Goal: Task Accomplishment & Management: Complete application form

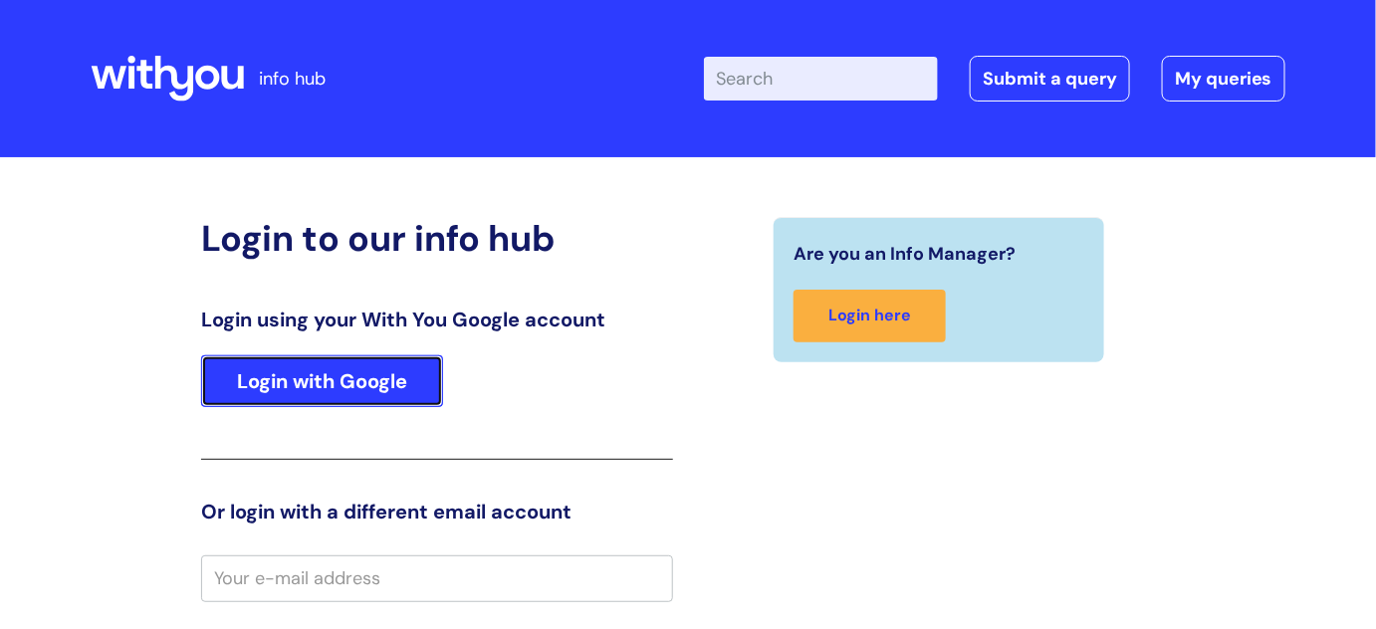
click at [289, 397] on link "Login with Google" at bounding box center [322, 382] width 242 height 52
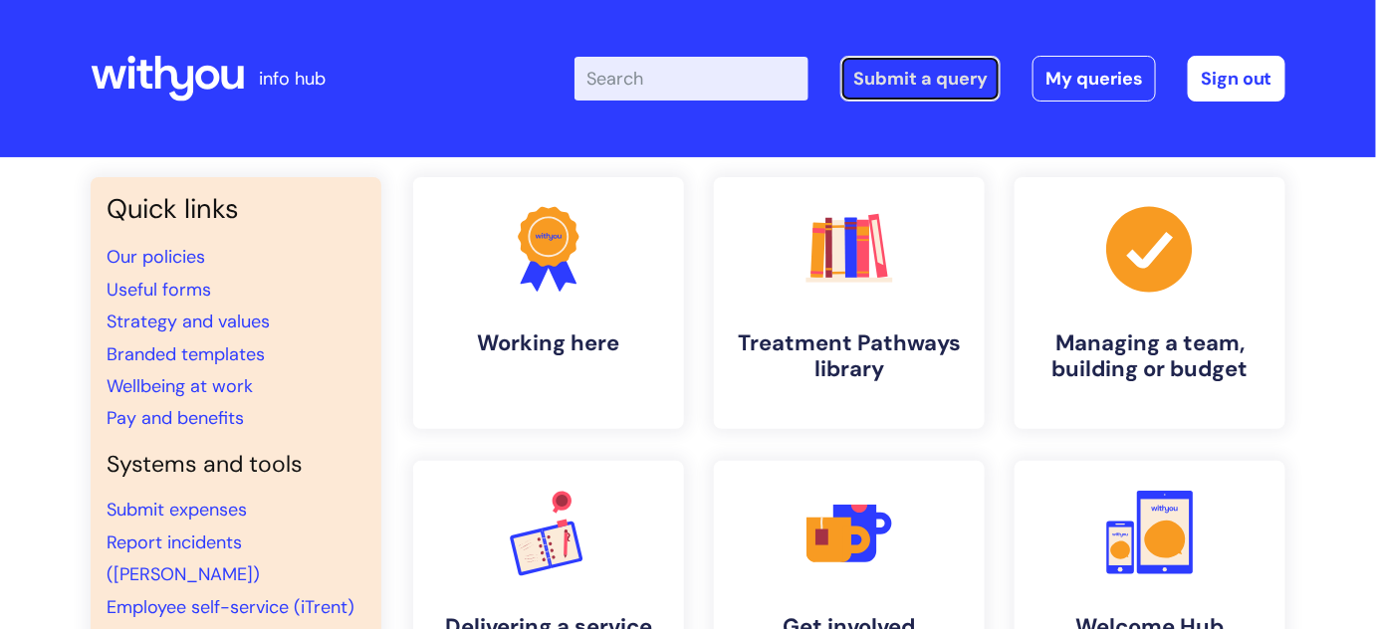
click at [883, 77] on link "Submit a query" at bounding box center [920, 79] width 160 height 46
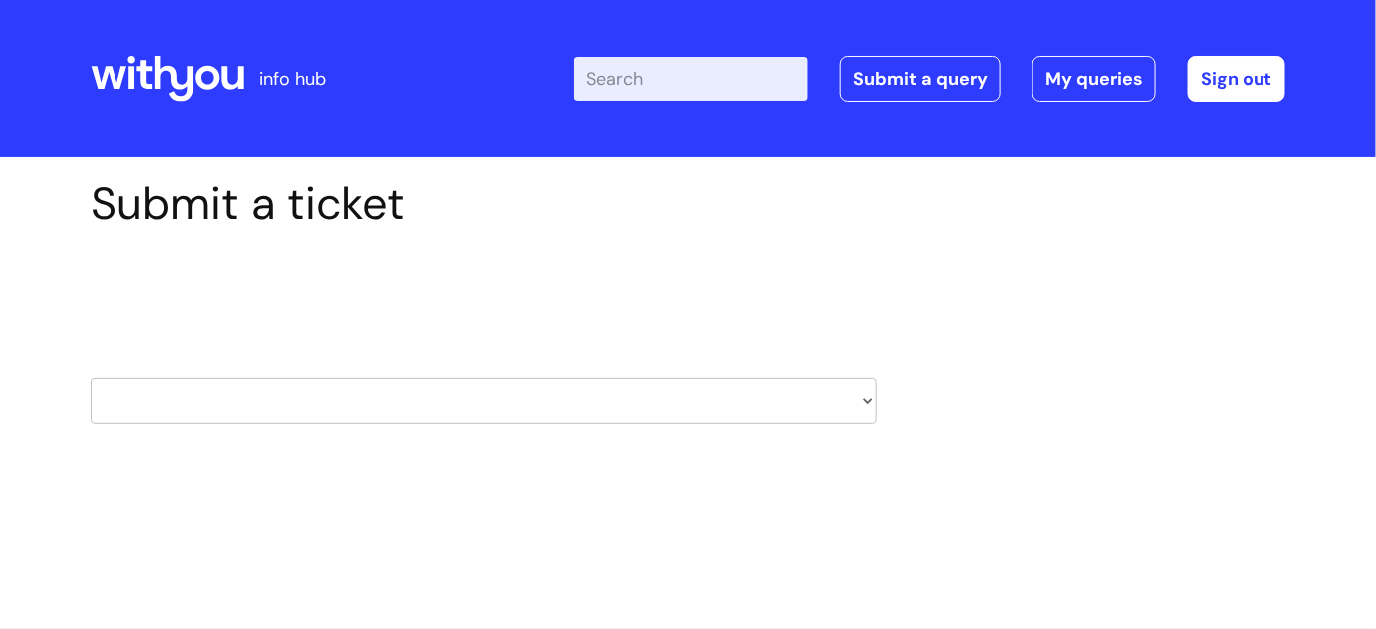
click at [737, 413] on select "HR / People IT and Support Clinical Drug Alerts Finance Accounts Data Support T…" at bounding box center [484, 401] width 787 height 46
select select "it_and_support"
click at [91, 378] on select "HR / People IT and Support Clinical Drug Alerts Finance Accounts Data Support T…" at bounding box center [484, 401] width 787 height 46
select select "80004286540"
click at [332, 531] on select "... Mobile Phone Reset & MFA Accounts, Starters and Leavers IT Hardware issue I…" at bounding box center [484, 529] width 787 height 46
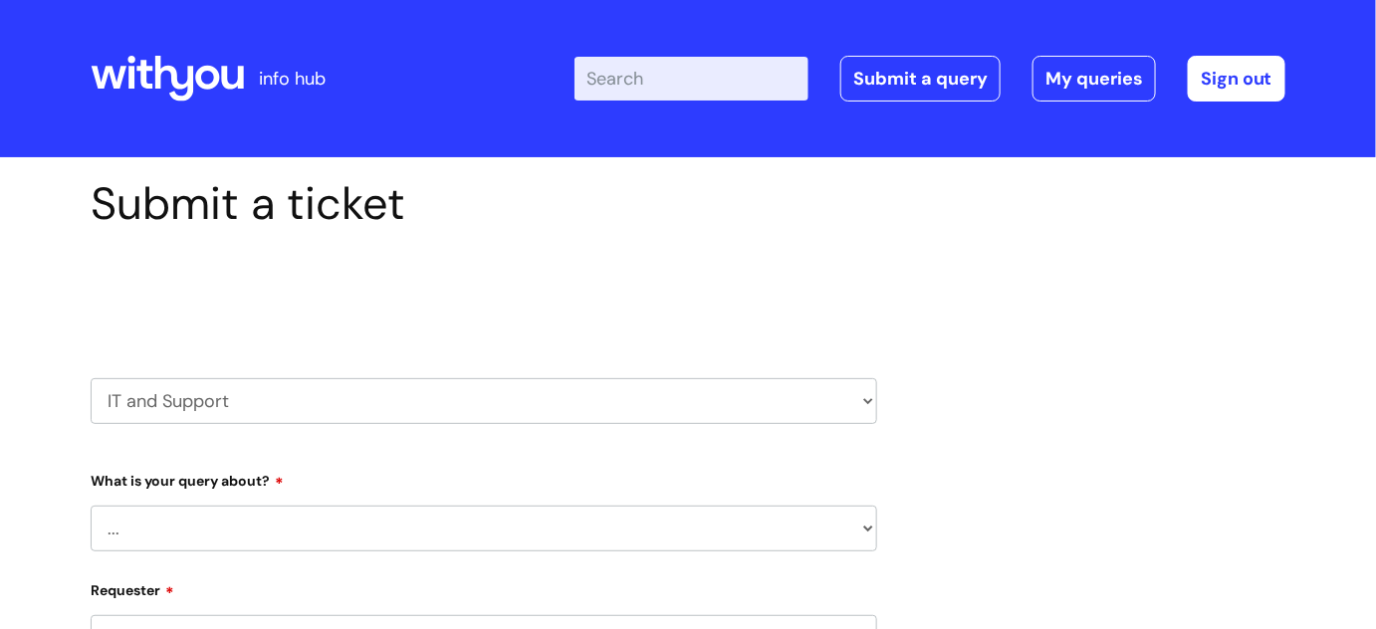
select select "IT Hardware issue"
click at [91, 506] on select "... Mobile Phone Reset & MFA Accounts, Starters and Leavers IT Hardware issue I…" at bounding box center [484, 529] width 787 height 46
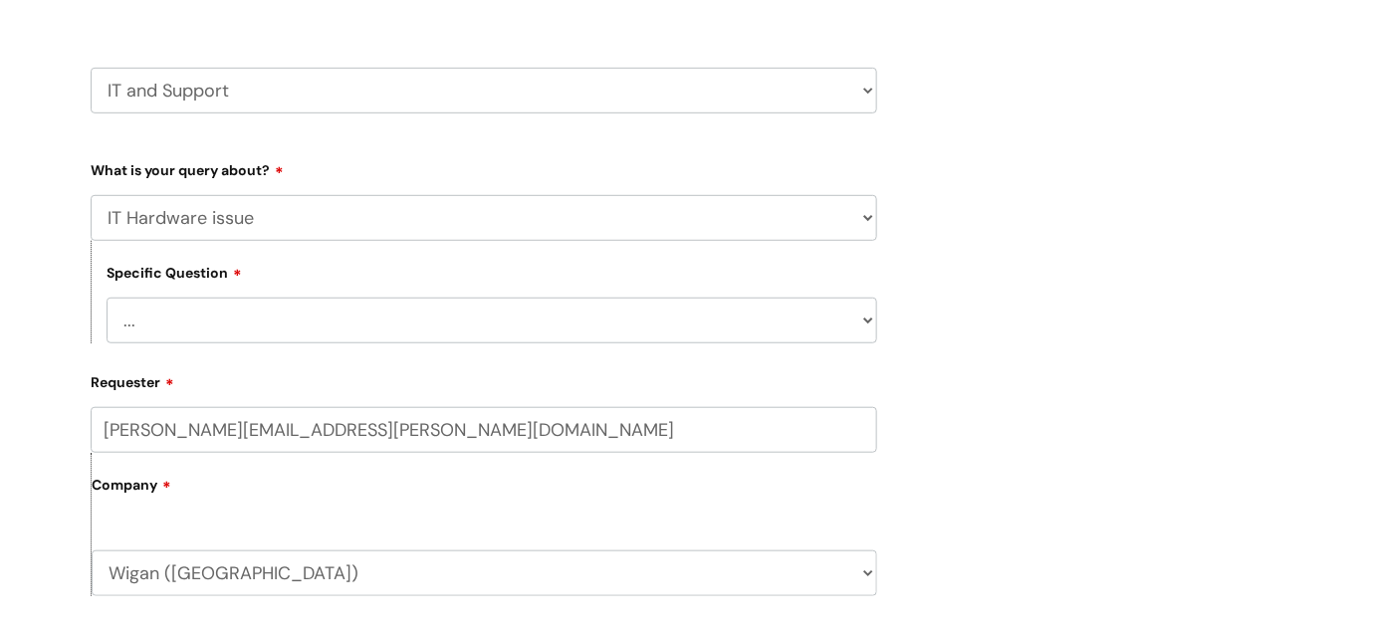
scroll to position [316, 0]
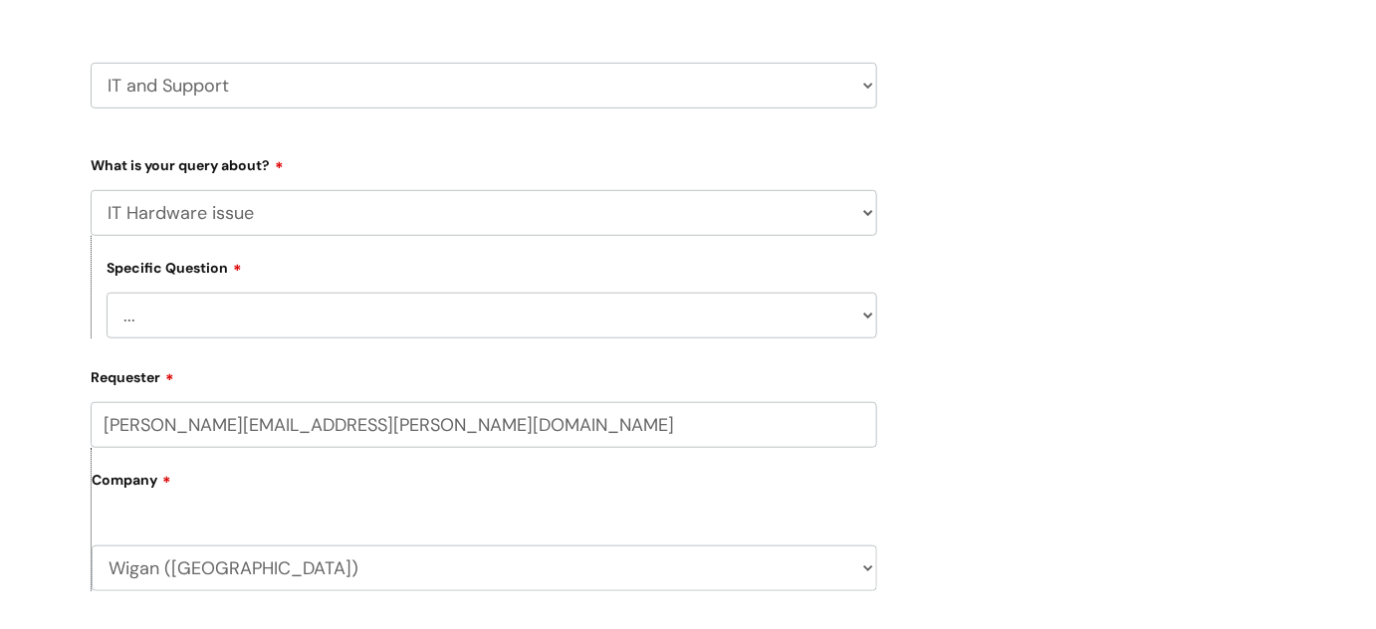
click at [812, 326] on select "... I need a new or replacement ... I’m waiting for new or replacement hardware…" at bounding box center [492, 316] width 771 height 46
select select "I need a new or replacement ..."
click at [107, 293] on select "... I need a new or replacement ... I’m waiting for new or replacement hardware…" at bounding box center [492, 316] width 771 height 46
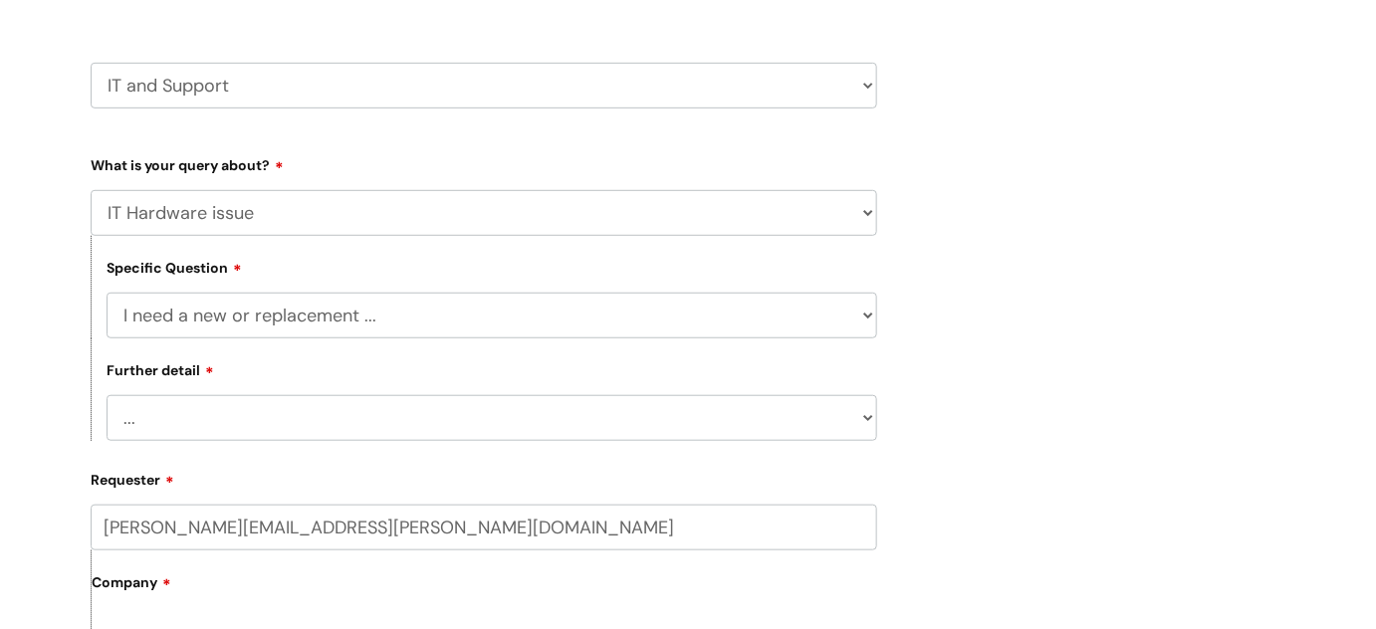
click at [345, 423] on select "... Another sort of cable Anything else Monitor Mouse/keyboard Port replicator …" at bounding box center [492, 418] width 771 height 46
select select "Anything else"
click at [107, 396] on select "... Another sort of cable Anything else Monitor Mouse/keyboard Port replicator …" at bounding box center [492, 418] width 771 height 46
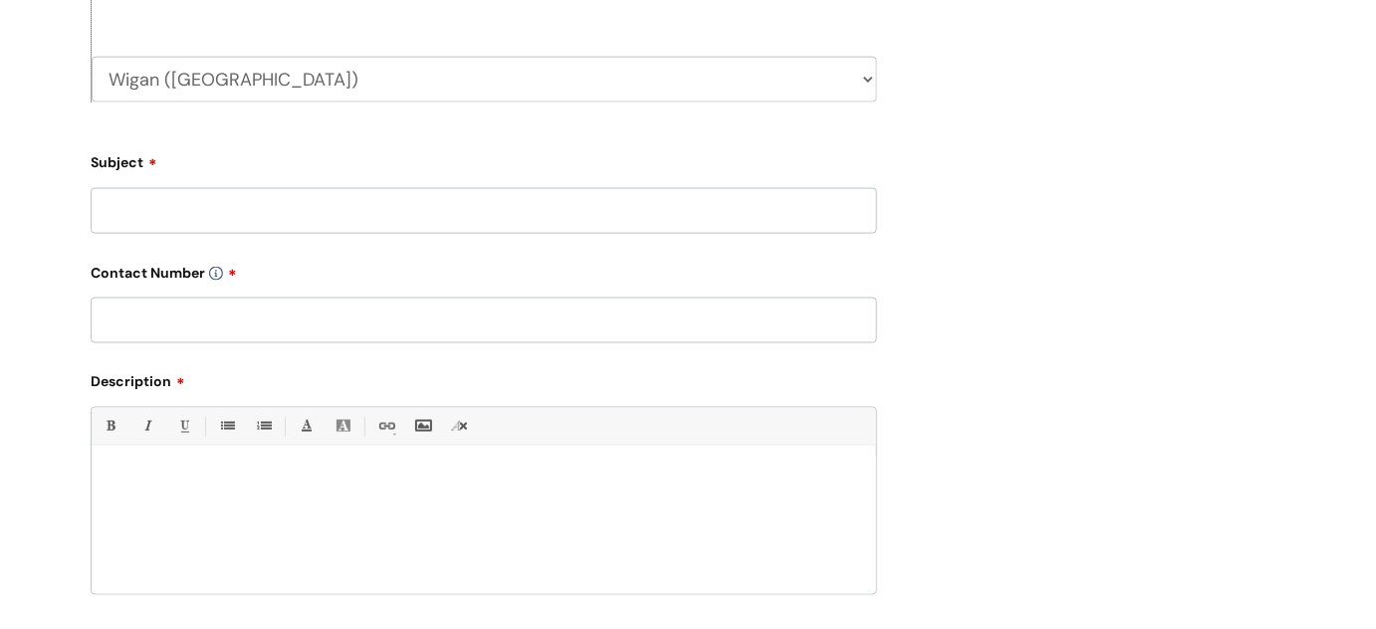
scroll to position [949, 0]
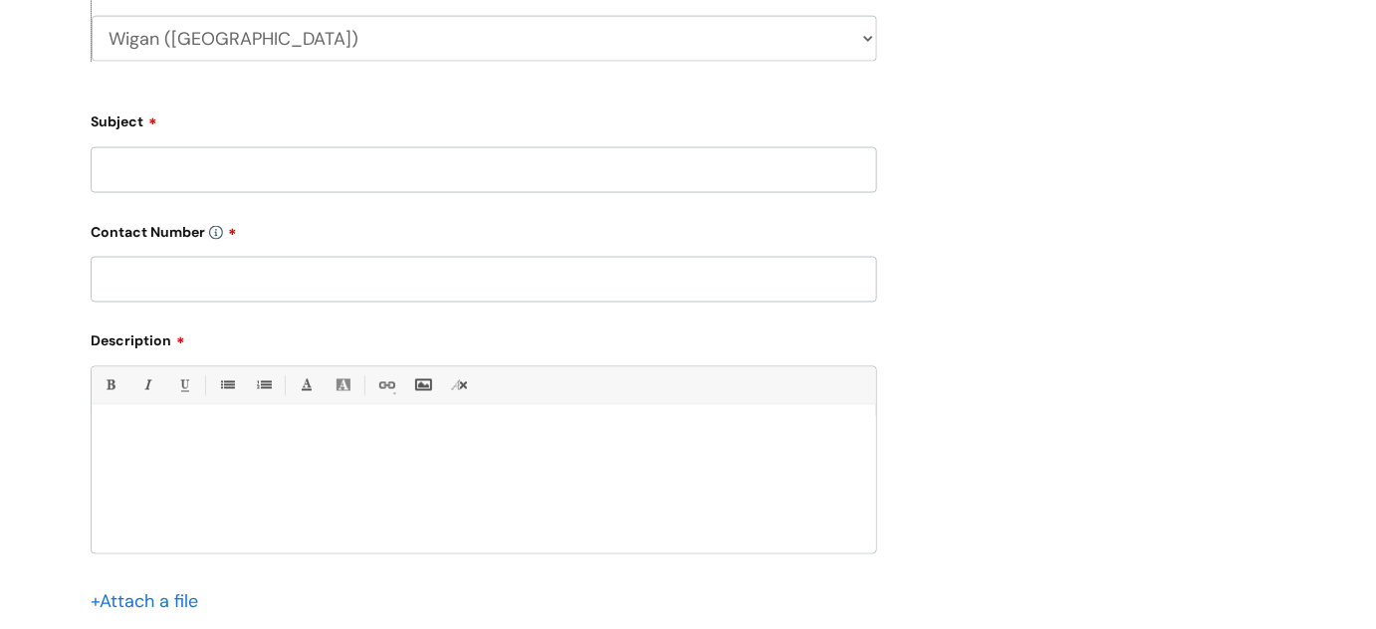
click at [406, 168] on input "Subject" at bounding box center [484, 170] width 787 height 46
type input "Replacement laptop"
click at [342, 276] on input "text" at bounding box center [484, 280] width 787 height 46
type input "07929398424"
click at [289, 442] on p at bounding box center [484, 440] width 755 height 18
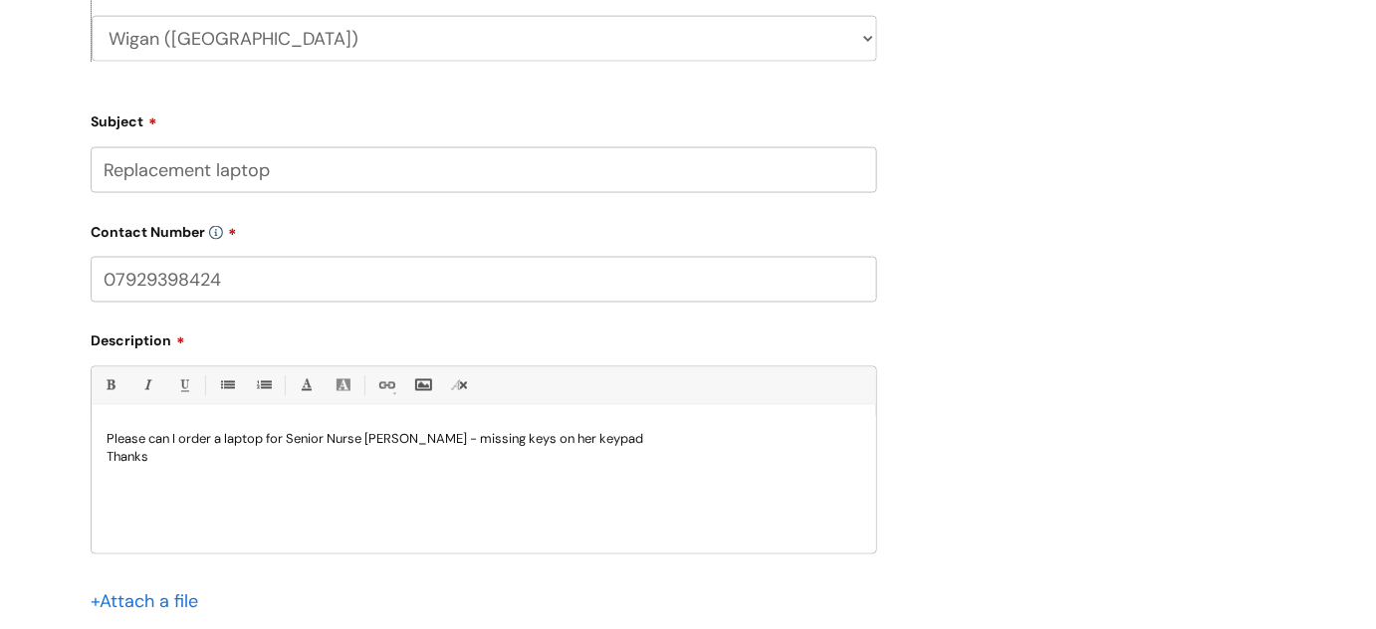
scroll to position [1367, 0]
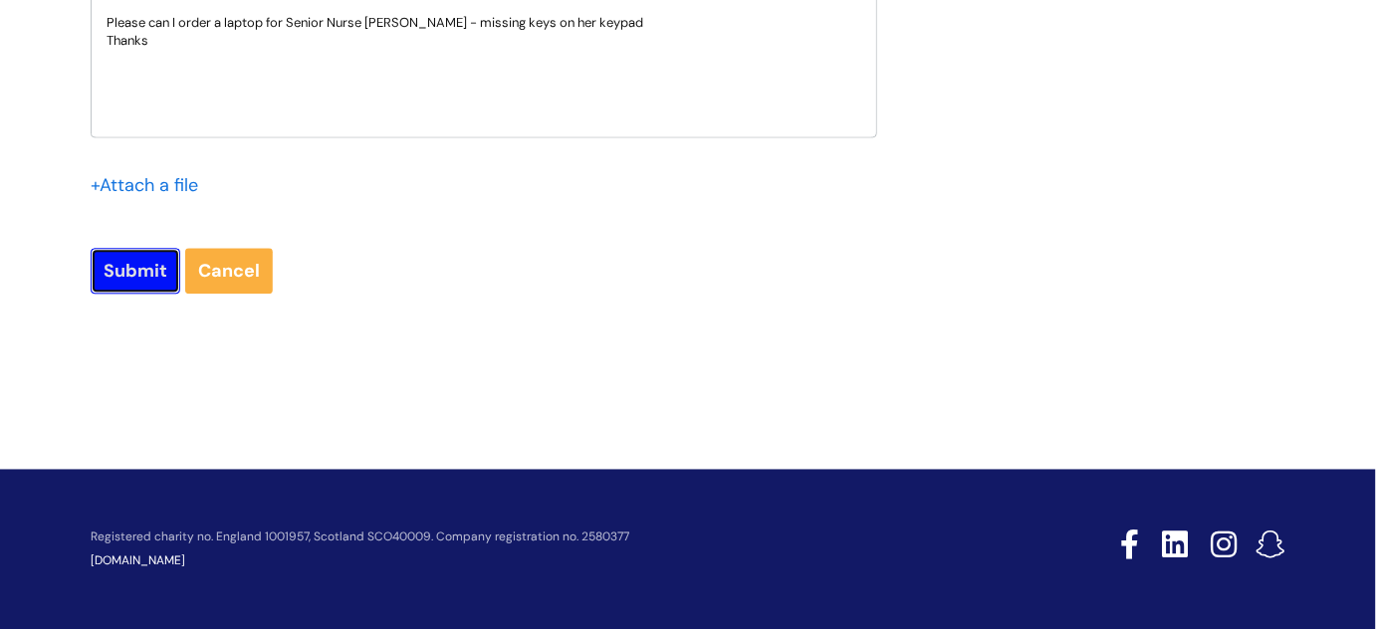
click at [148, 265] on input "Submit" at bounding box center [136, 271] width 90 height 46
type input "Please Wait..."
